Goal: Task Accomplishment & Management: Check status

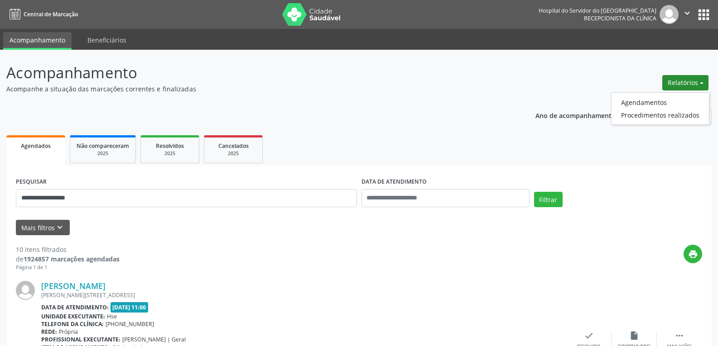
click at [650, 99] on link "Agendamentos" at bounding box center [659, 102] width 97 height 13
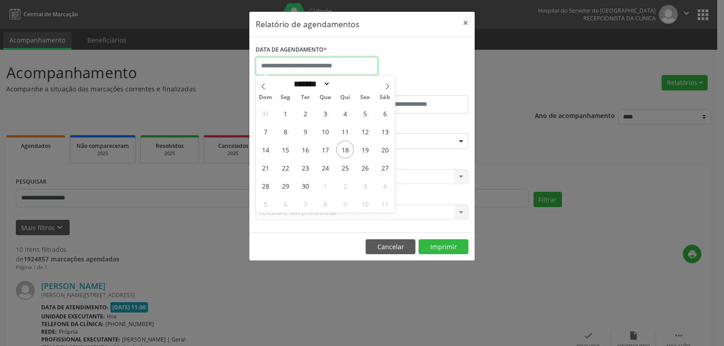
click at [289, 64] on input "text" at bounding box center [317, 66] width 122 height 18
click at [343, 151] on span "18" at bounding box center [345, 150] width 18 height 18
type input "**********"
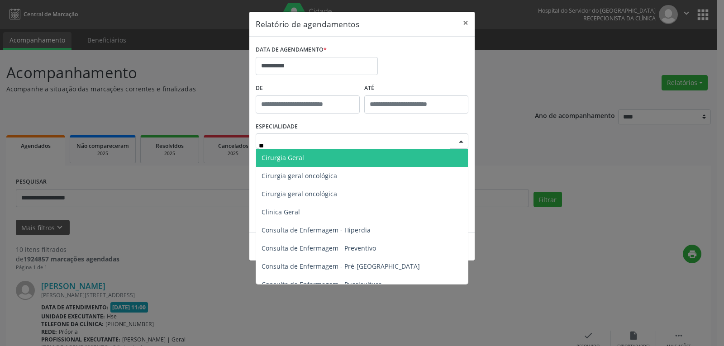
type input "***"
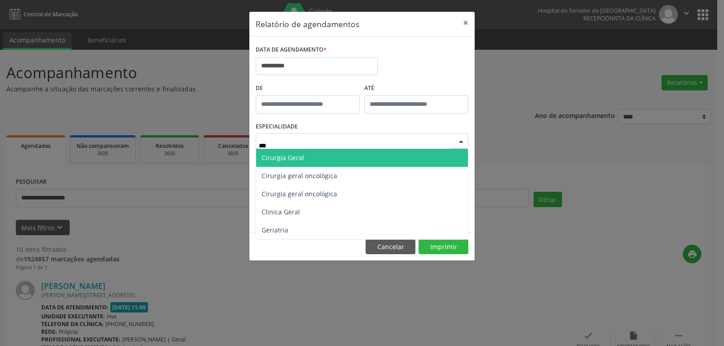
click at [275, 152] on span "Cirurgia Geral" at bounding box center [362, 158] width 212 height 18
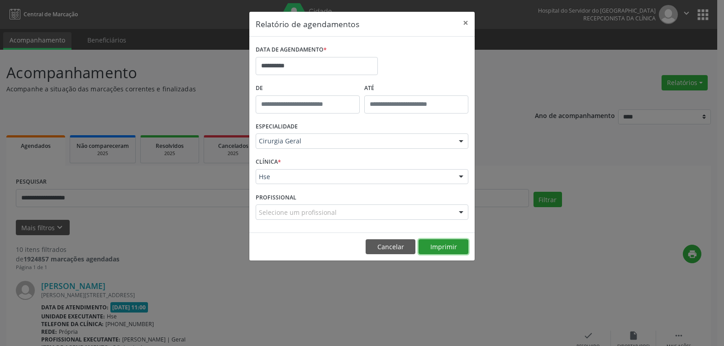
click at [439, 249] on button "Imprimir" at bounding box center [444, 247] width 50 height 15
click at [463, 18] on button "×" at bounding box center [466, 23] width 18 height 22
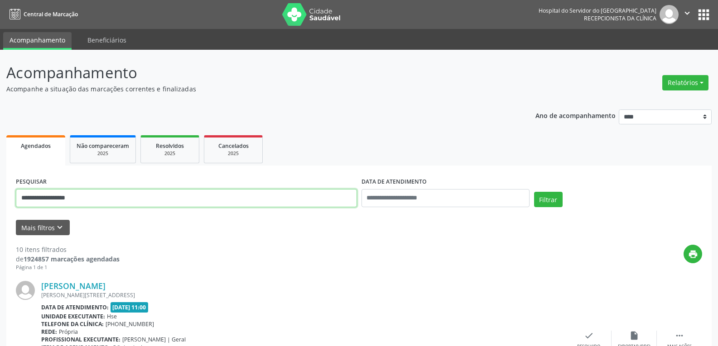
drag, startPoint x: 107, startPoint y: 197, endPoint x: 0, endPoint y: 192, distance: 106.9
paste input "**********"
type input "**********"
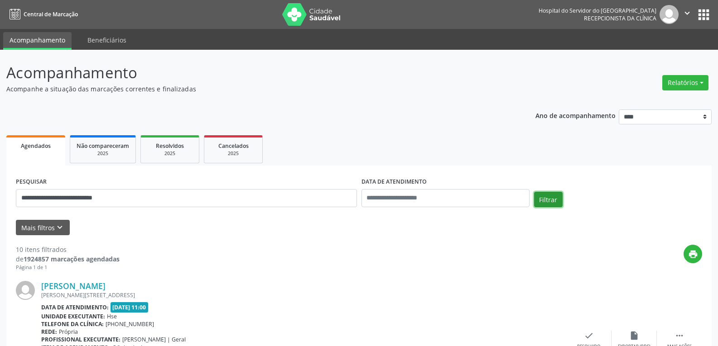
click at [546, 198] on button "Filtrar" at bounding box center [548, 199] width 29 height 15
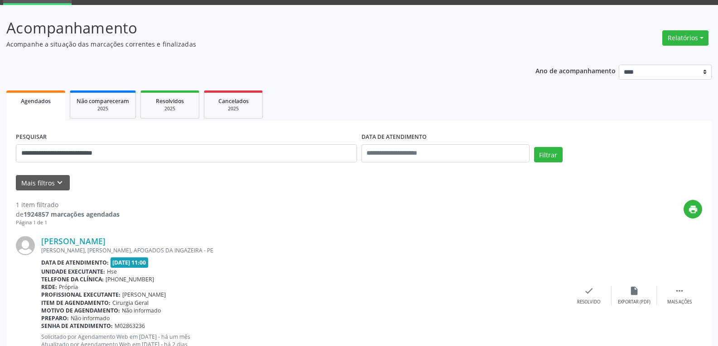
scroll to position [79, 0]
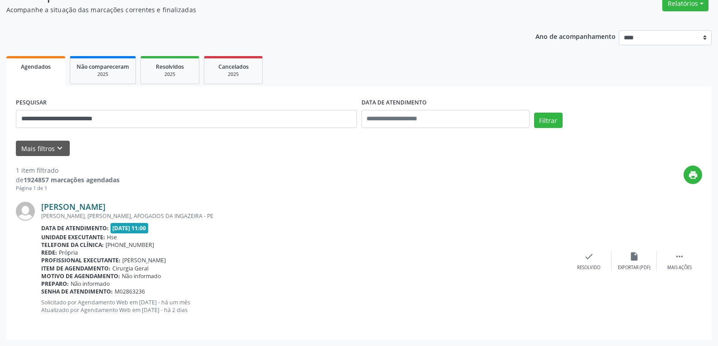
click at [104, 207] on link "[PERSON_NAME]" at bounding box center [73, 207] width 64 height 10
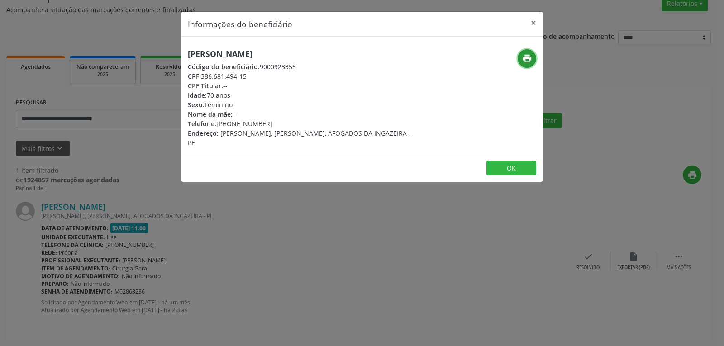
click at [523, 59] on icon "print" at bounding box center [527, 58] width 10 height 10
drag, startPoint x: 201, startPoint y: 75, endPoint x: 300, endPoint y: 73, distance: 98.7
click at [300, 73] on div "CPF: 386.681.494-15" at bounding box center [302, 77] width 228 height 10
copy div "386.681.494-15"
drag, startPoint x: 230, startPoint y: 122, endPoint x: 273, endPoint y: 120, distance: 43.1
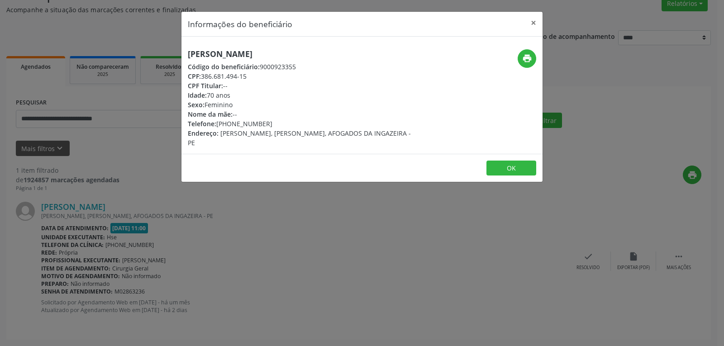
click at [273, 120] on div "Telefone: [PHONE_NUMBER]" at bounding box center [302, 124] width 228 height 10
copy div "99626-2879"
click at [531, 18] on button "×" at bounding box center [534, 23] width 18 height 22
